Goal: Transaction & Acquisition: Purchase product/service

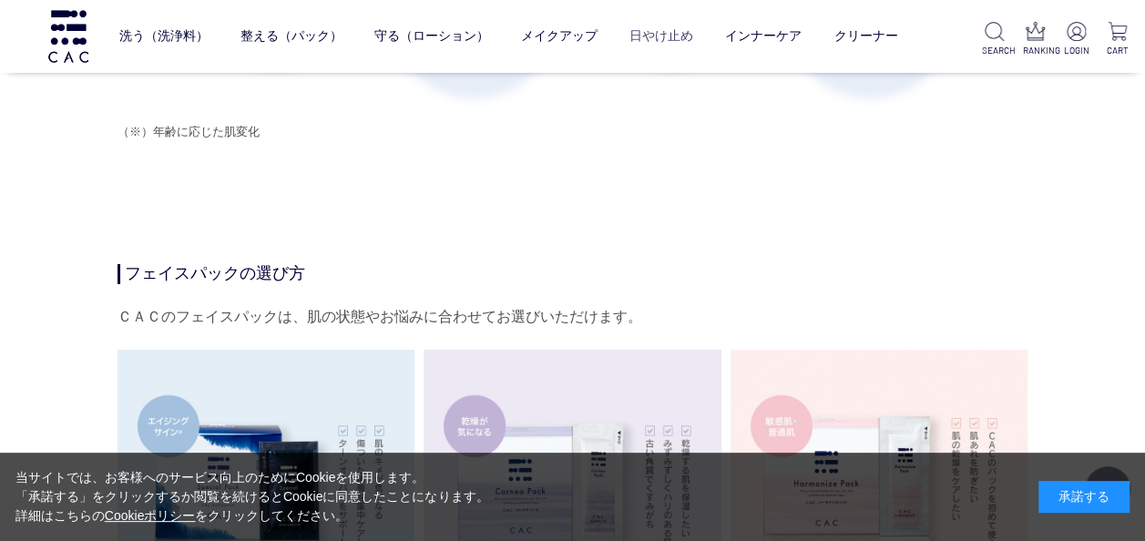
scroll to position [2733, 0]
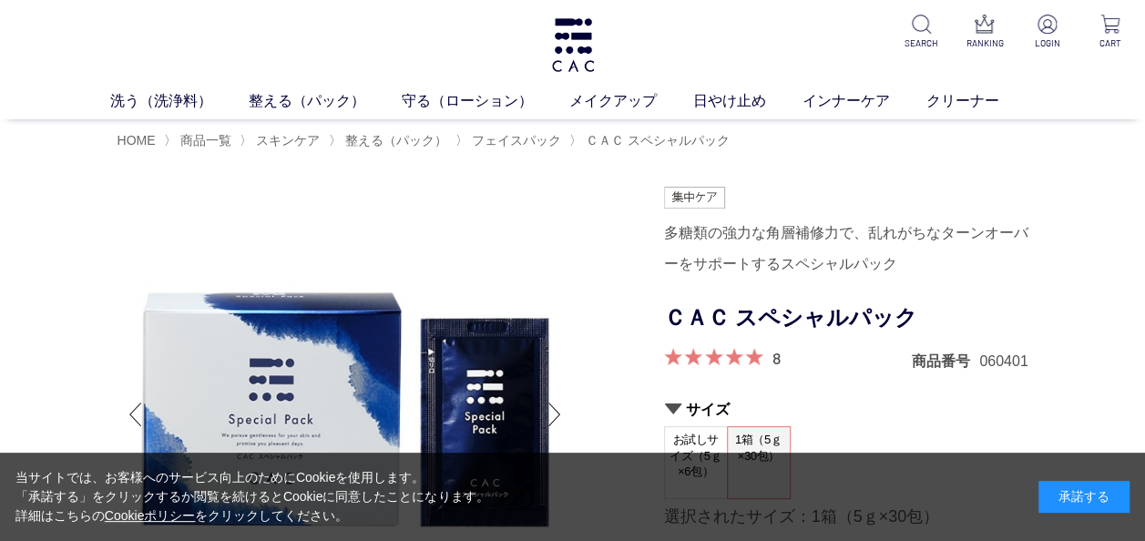
scroll to position [182, 0]
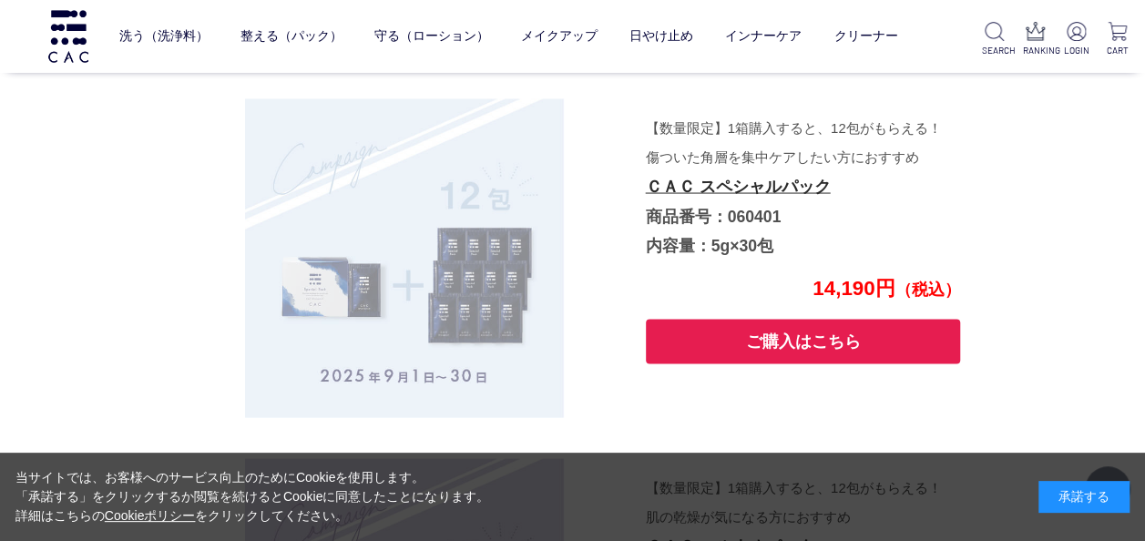
scroll to position [5118, 0]
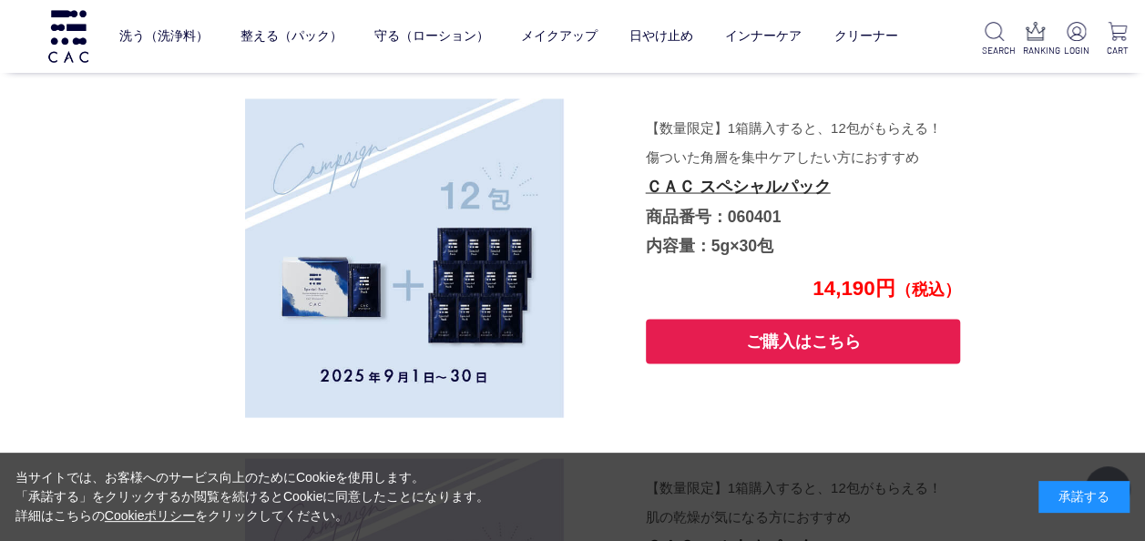
click at [794, 339] on button "ご購入はこちら" at bounding box center [803, 341] width 315 height 45
